Goal: Information Seeking & Learning: Learn about a topic

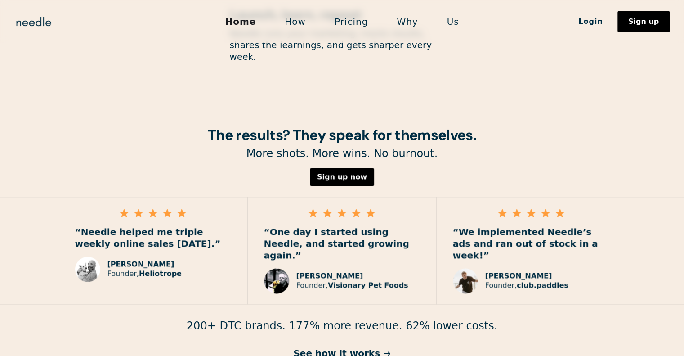
scroll to position [1295, 0]
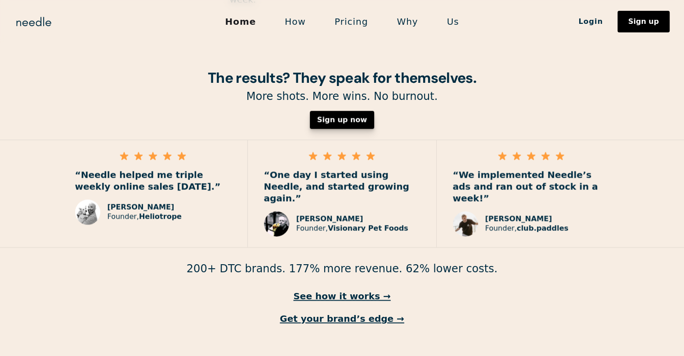
click at [342, 116] on div "Sign up now" at bounding box center [342, 119] width 50 height 7
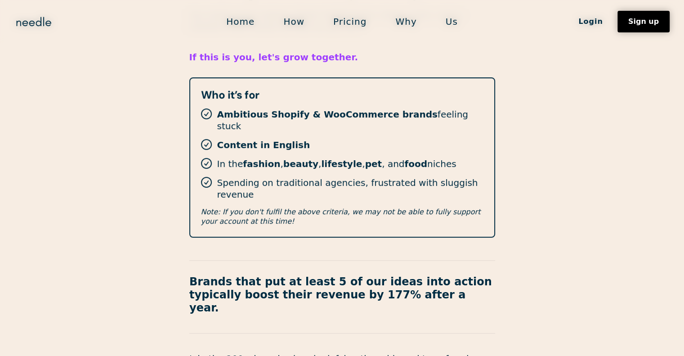
scroll to position [331, 0]
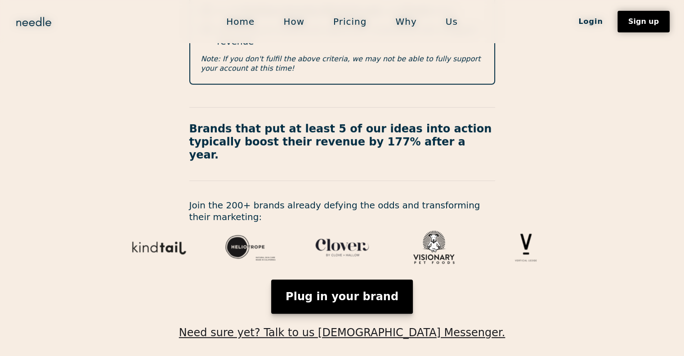
click at [363, 279] on link "Plug in your brand" at bounding box center [342, 296] width 142 height 34
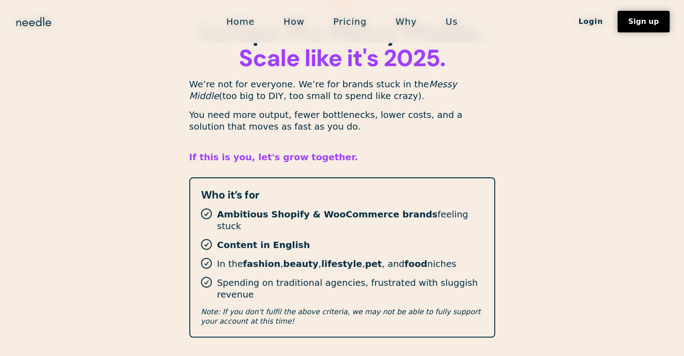
scroll to position [71, 0]
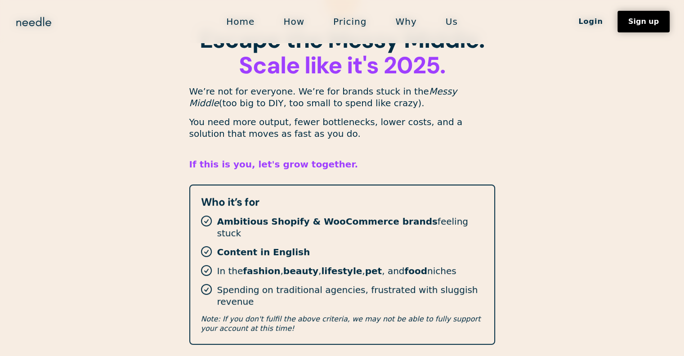
click at [293, 21] on link "How" at bounding box center [294, 21] width 50 height 19
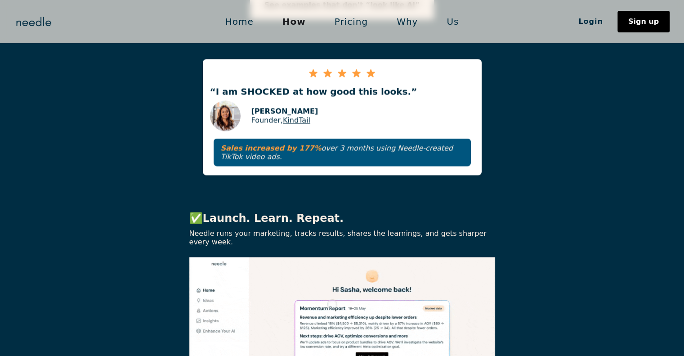
scroll to position [1566, 0]
